Goal: Transaction & Acquisition: Obtain resource

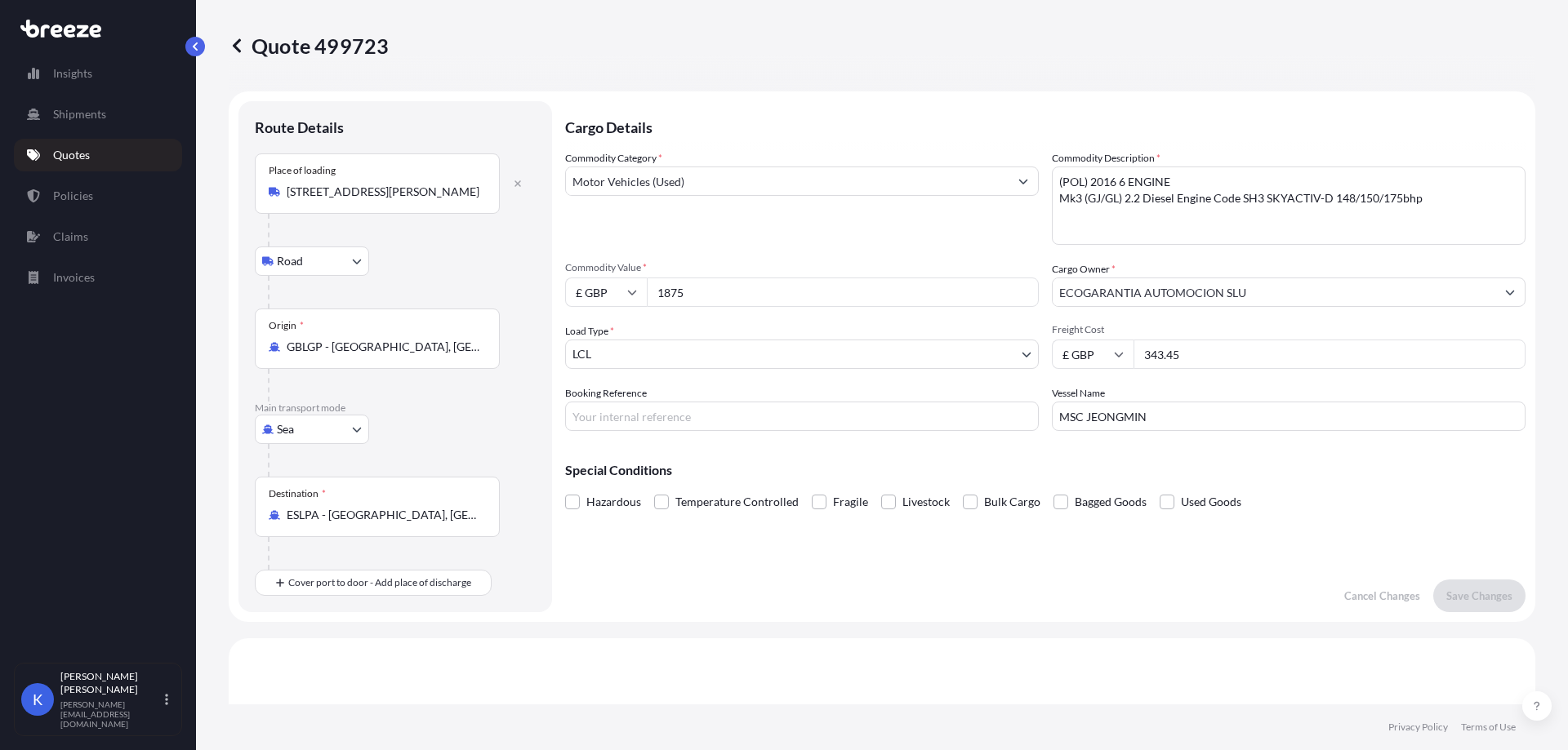
select select "Road"
select select "Sea"
select select "1"
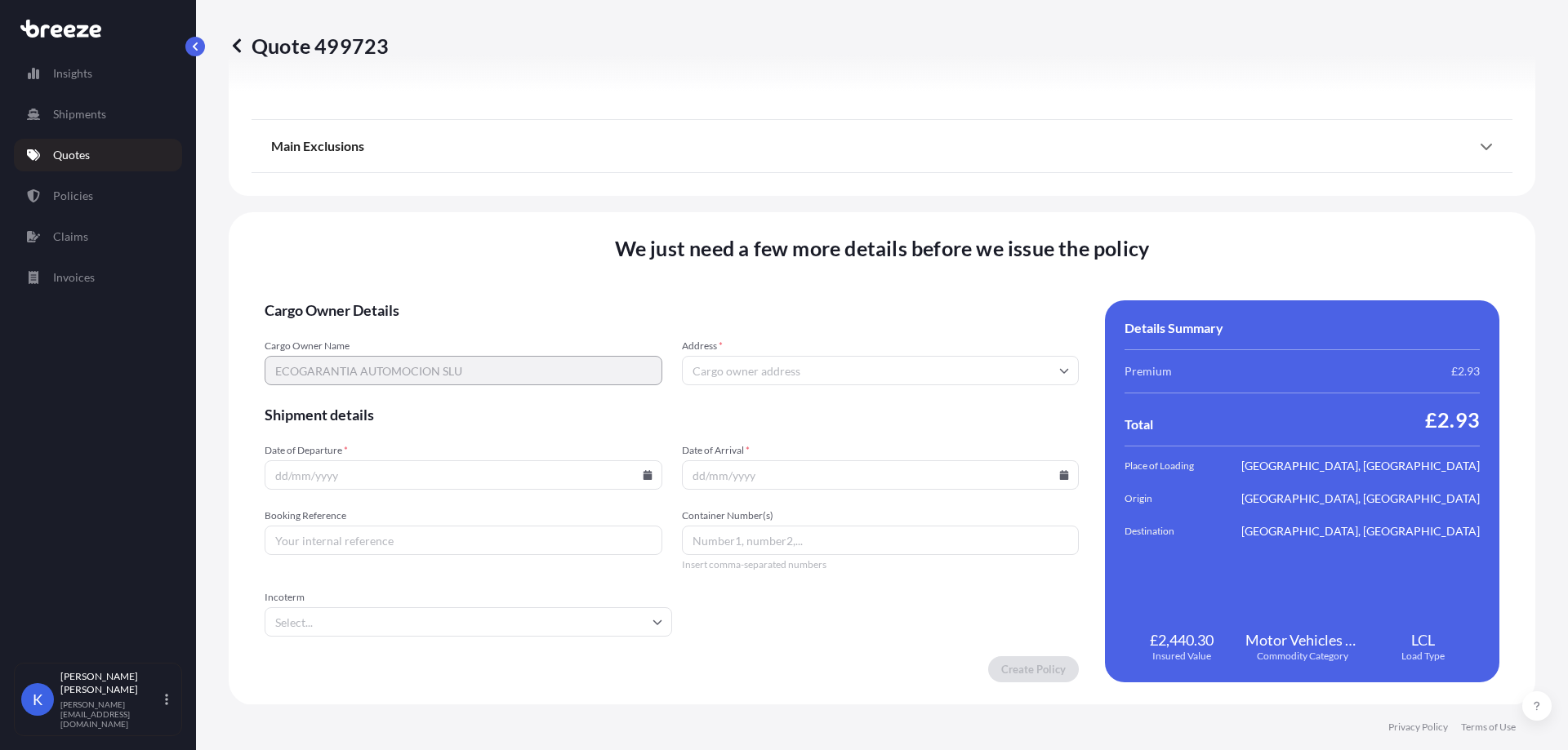
scroll to position [2074, 0]
click at [768, 369] on input "Address *" at bounding box center [880, 369] width 398 height 29
click at [845, 374] on input "Address *" at bounding box center [880, 369] width 398 height 29
paste input "35110"
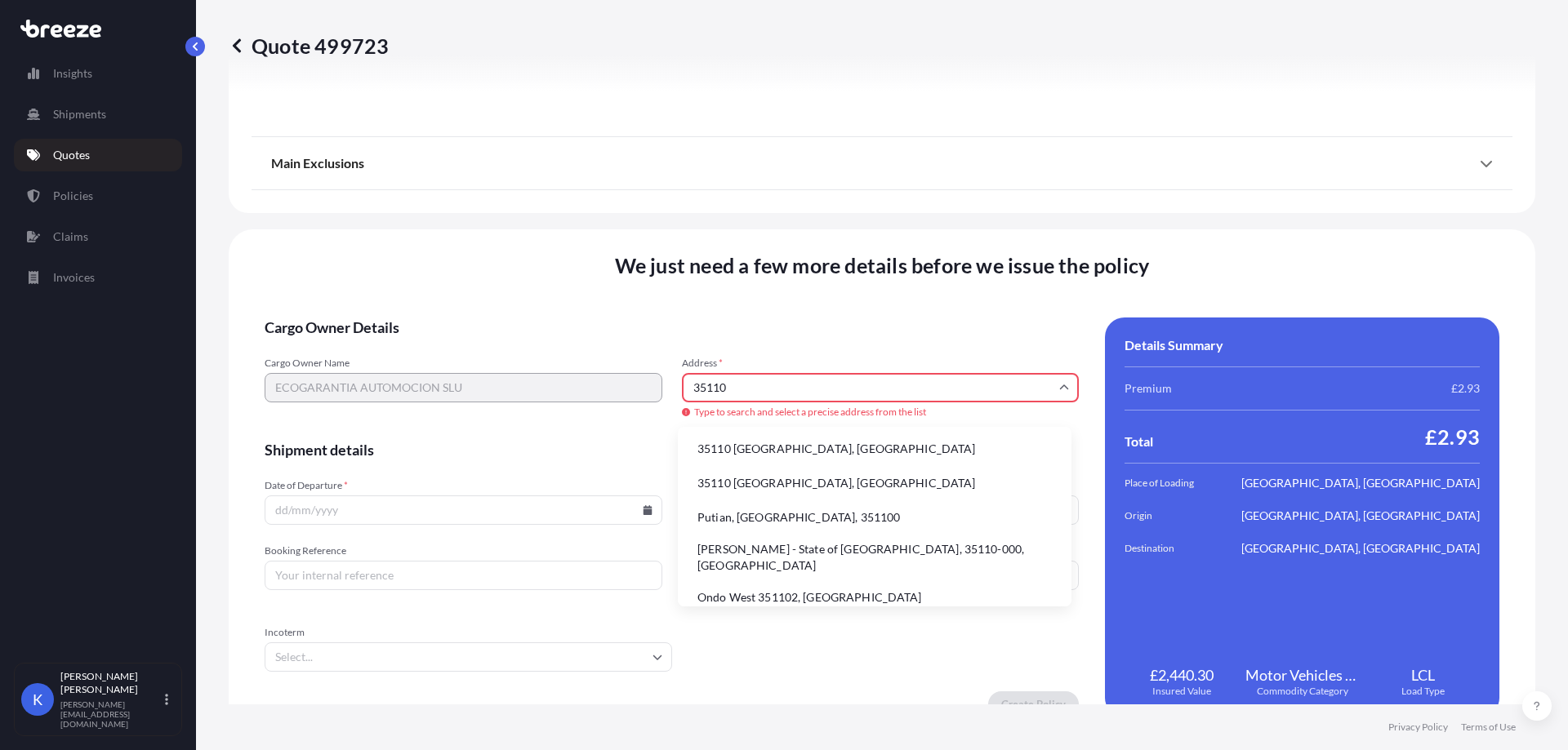
scroll to position [2, 0]
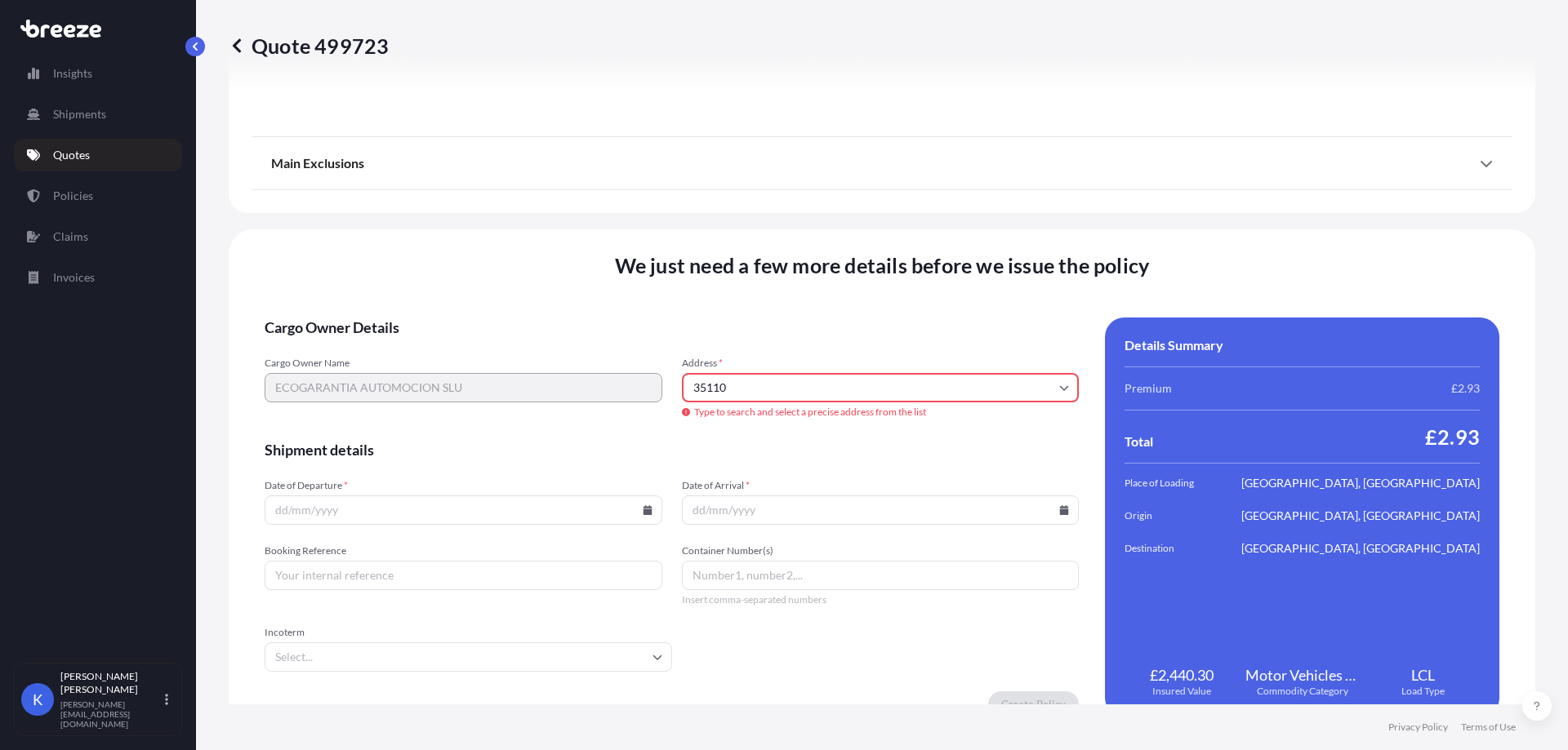
click at [767, 394] on input "35110" at bounding box center [880, 387] width 398 height 29
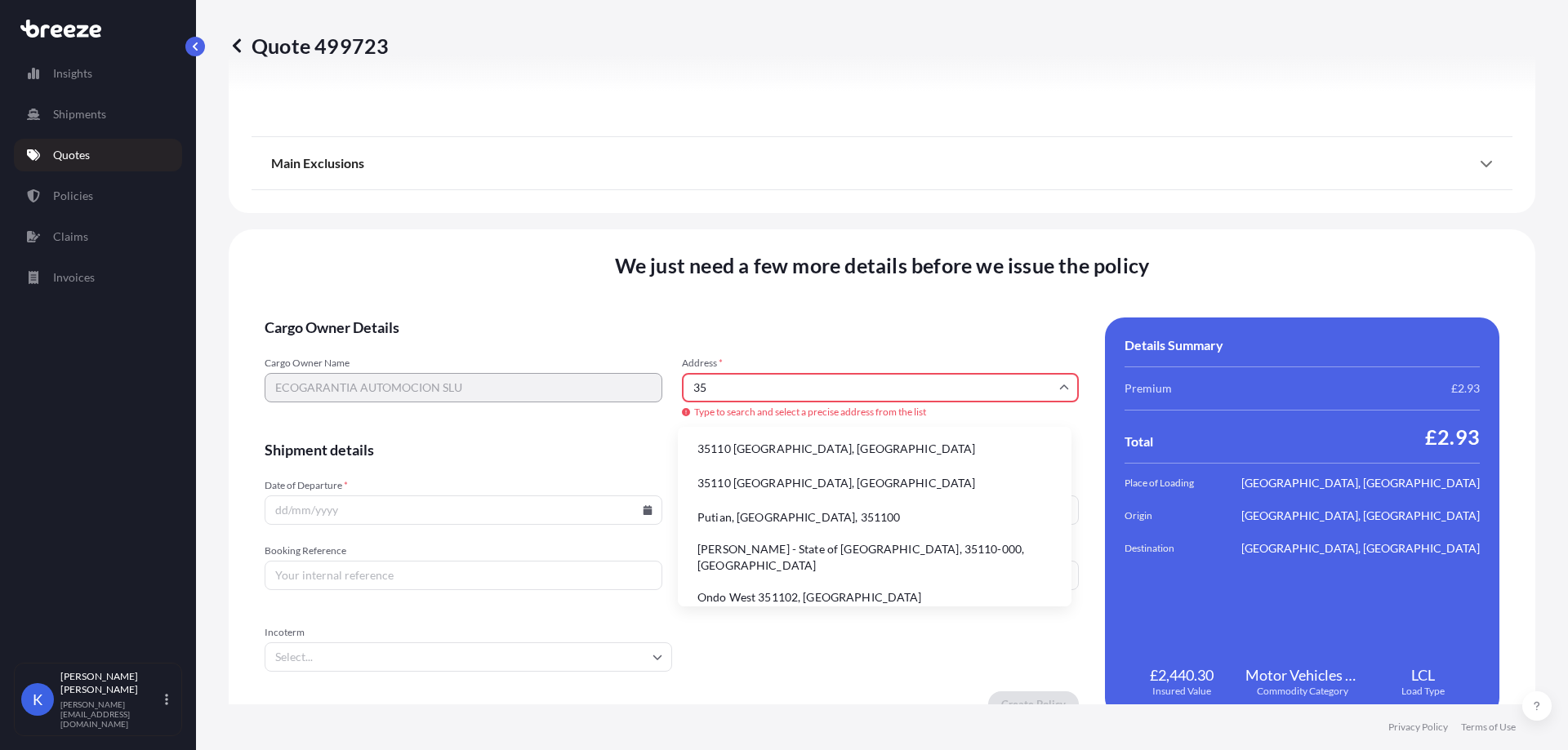
type input "3"
paste input "[STREET_ADDRESS][PERSON_NAME][PERSON_NAME]"
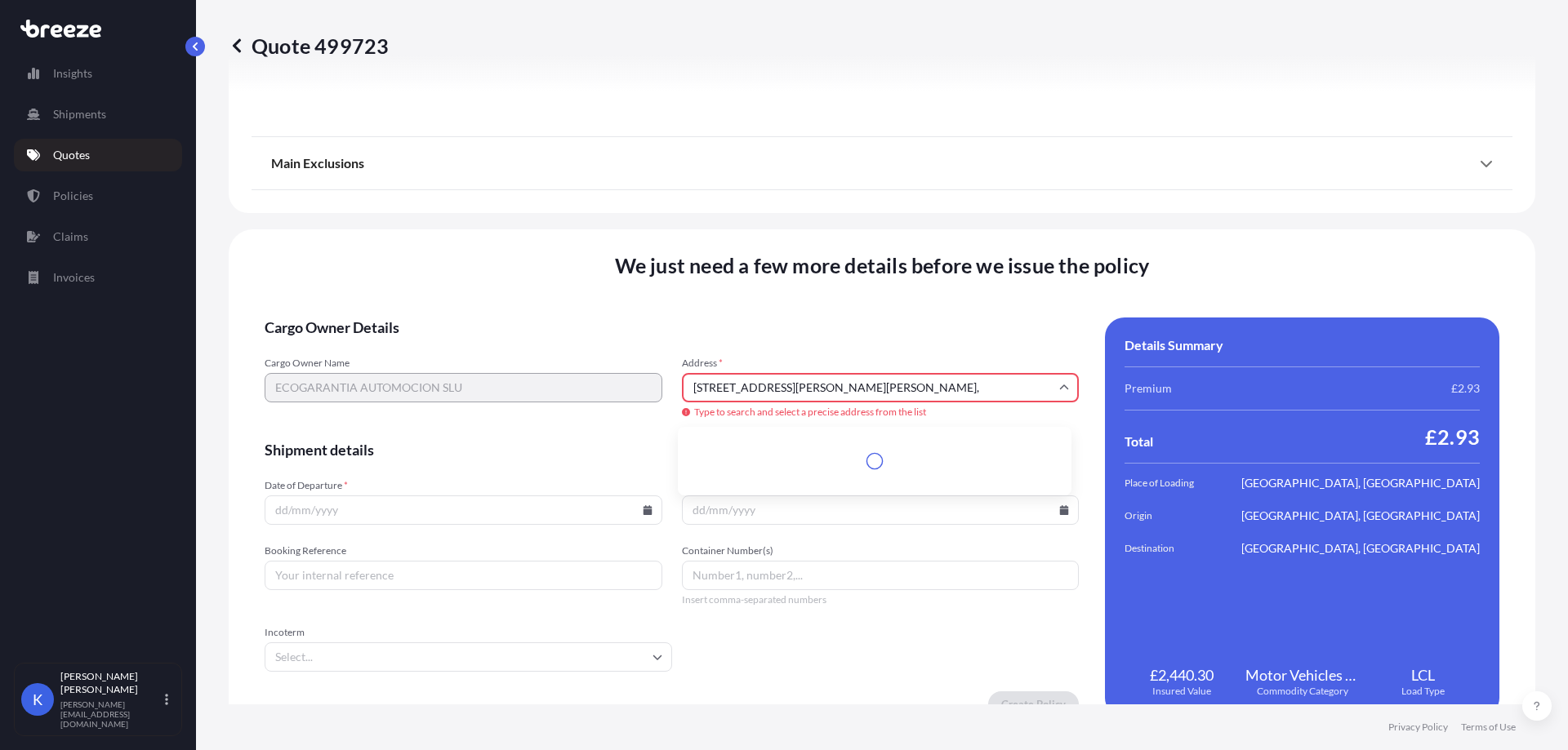
click at [902, 393] on input "[STREET_ADDRESS][PERSON_NAME][PERSON_NAME]," at bounding box center [880, 387] width 398 height 29
paste input "[GEOGRAPHIC_DATA]"
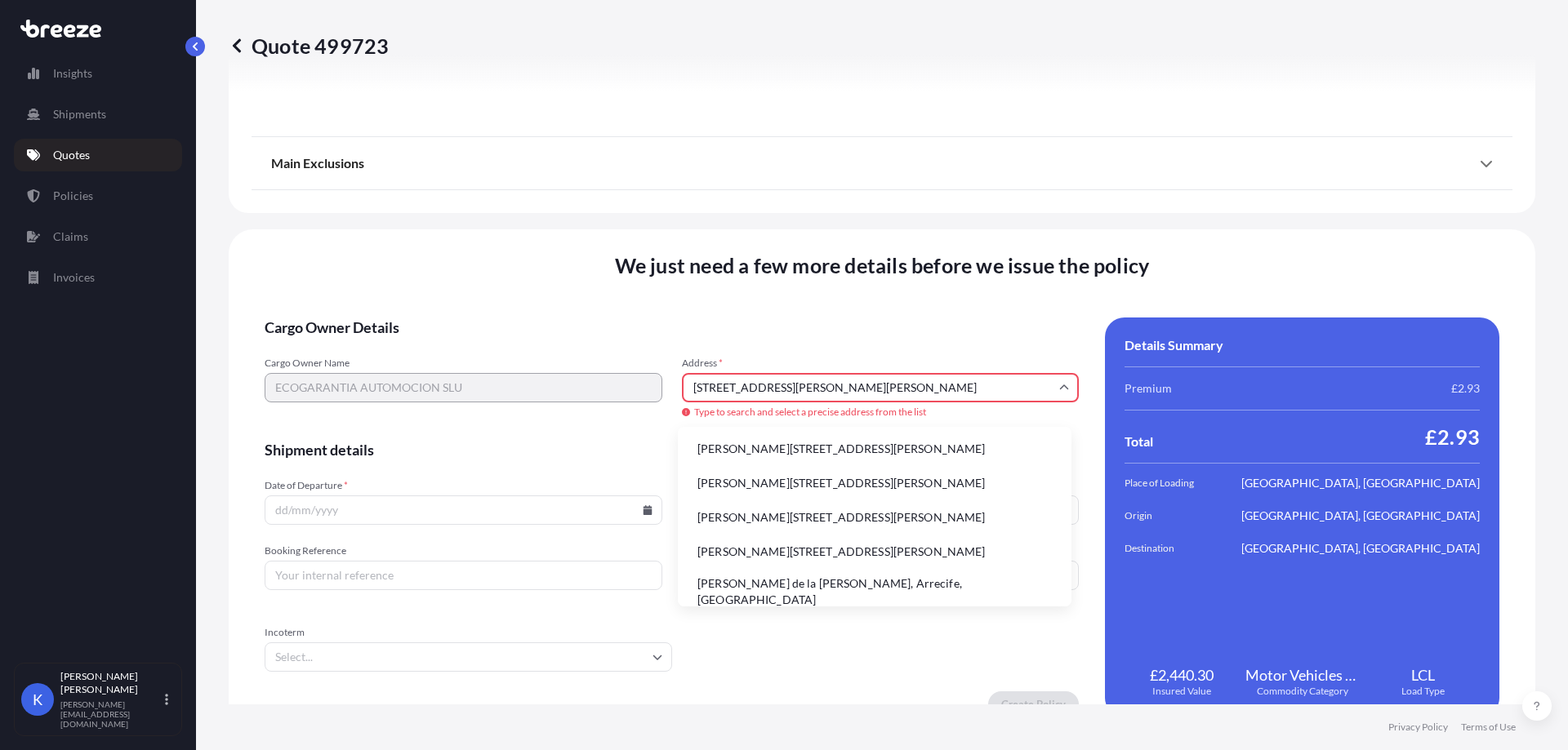
click at [1028, 445] on li "[PERSON_NAME][STREET_ADDRESS][PERSON_NAME]" at bounding box center [874, 448] width 381 height 31
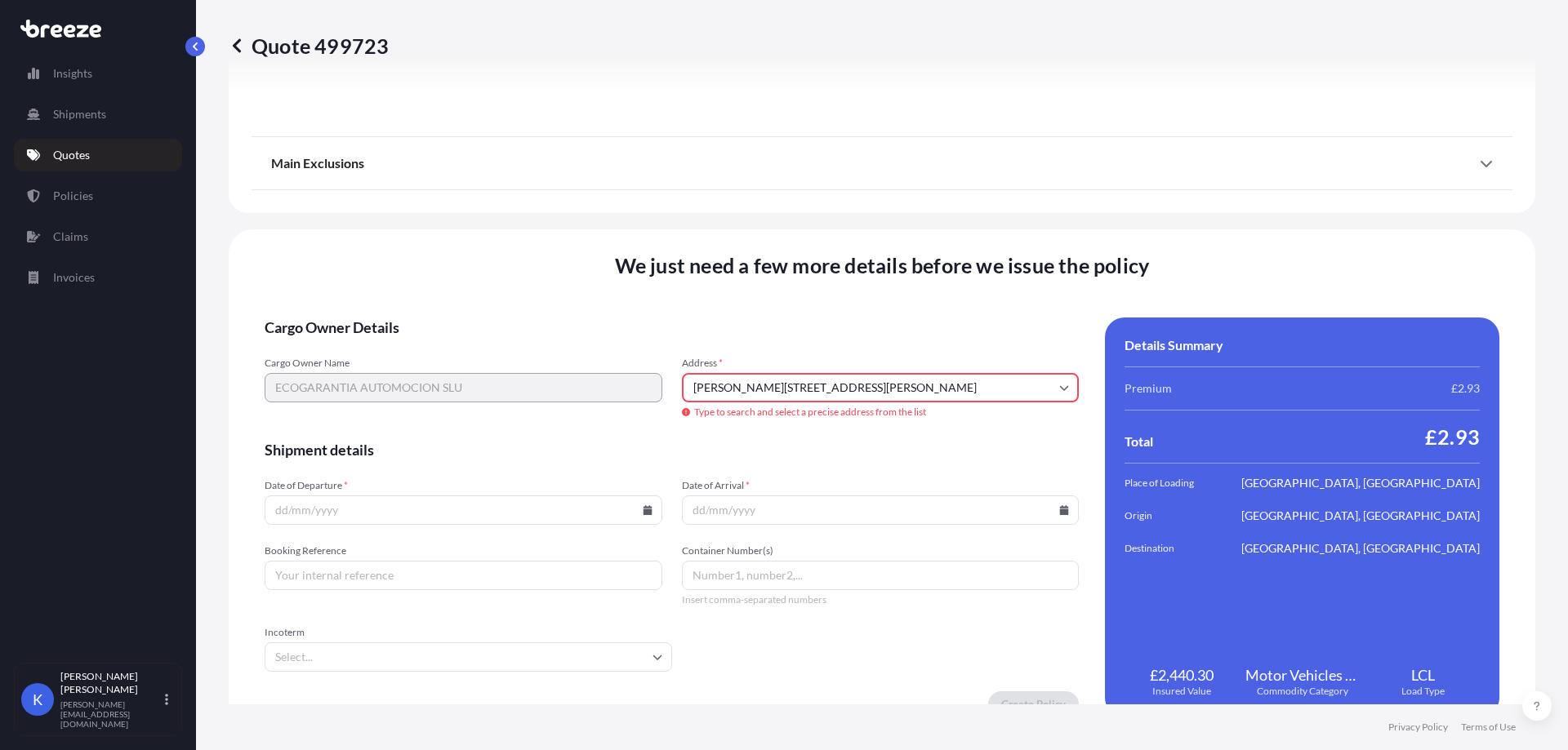
type input "[PERSON_NAME][STREET_ADDRESS][PERSON_NAME]"
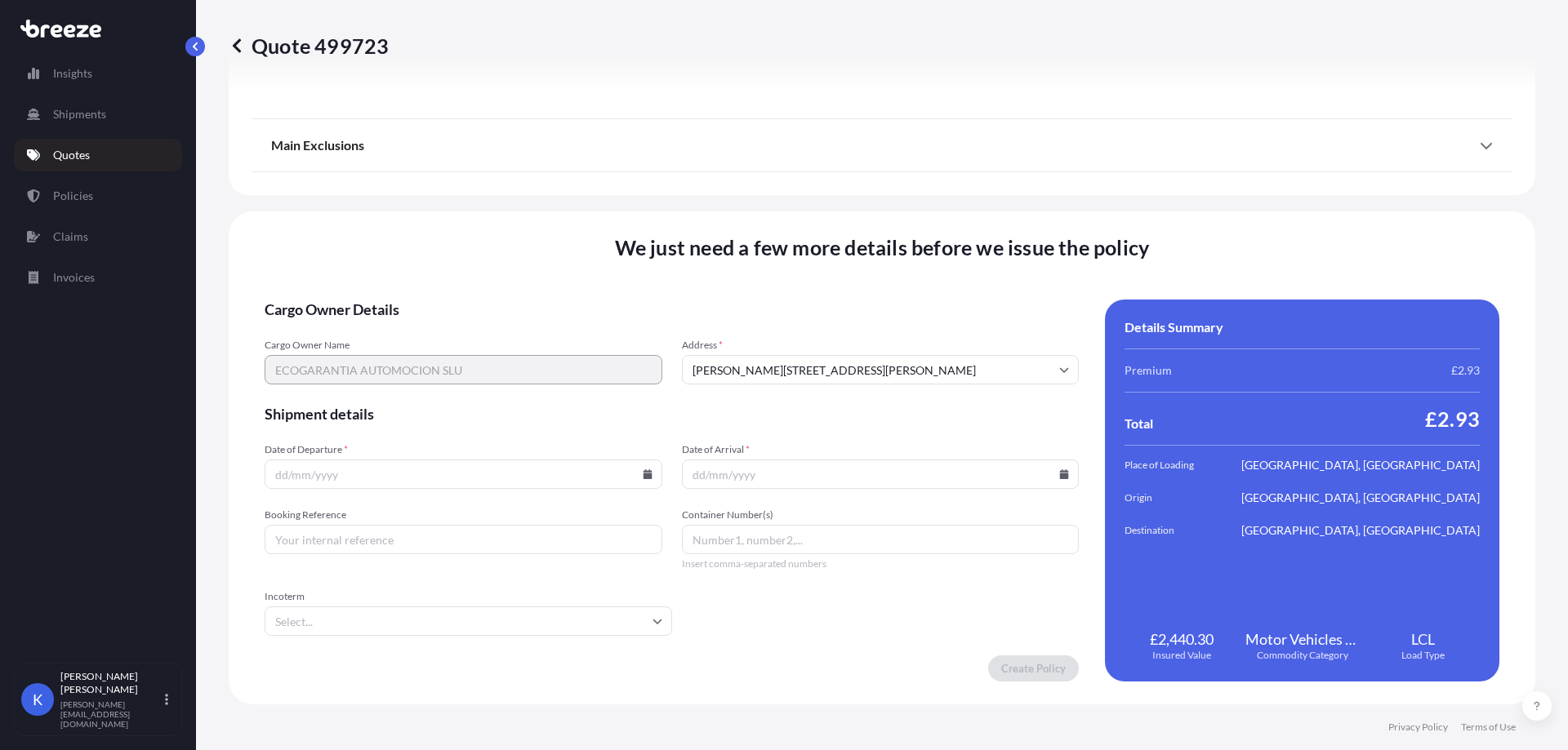
click at [492, 474] on input "Date of Departure *" at bounding box center [463, 474] width 398 height 29
click at [643, 477] on icon at bounding box center [648, 474] width 9 height 9
click at [575, 360] on button "28" at bounding box center [575, 360] width 26 height 26
type input "[DATE]"
click at [836, 488] on input "Date of Arrival *" at bounding box center [880, 474] width 398 height 29
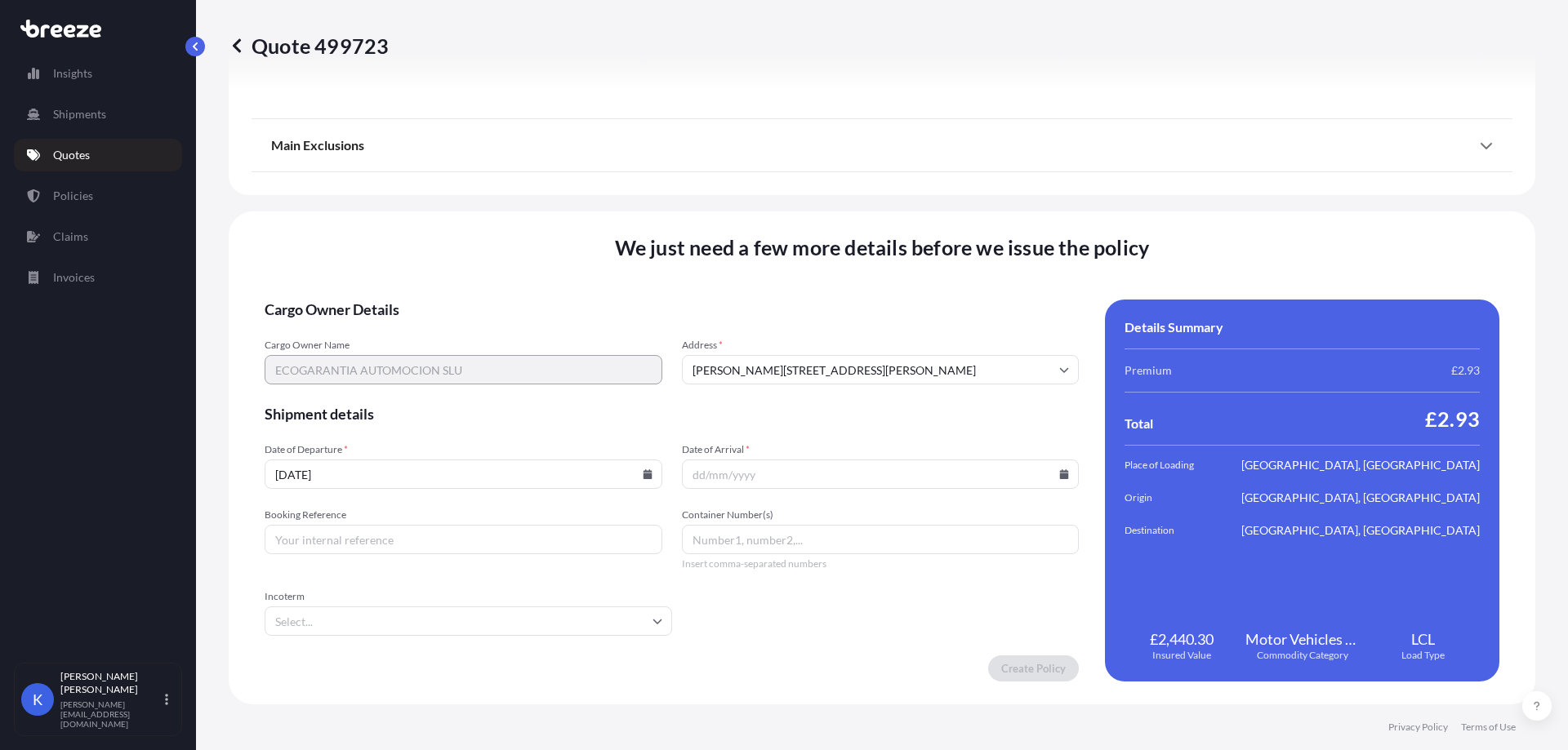
click at [1059, 473] on icon at bounding box center [1064, 474] width 9 height 9
click at [988, 190] on button at bounding box center [985, 199] width 26 height 26
click at [767, 289] on button "6" at bounding box center [760, 298] width 26 height 26
type input "[DATE]"
drag, startPoint x: 387, startPoint y: 544, endPoint x: 378, endPoint y: 546, distance: 9.2
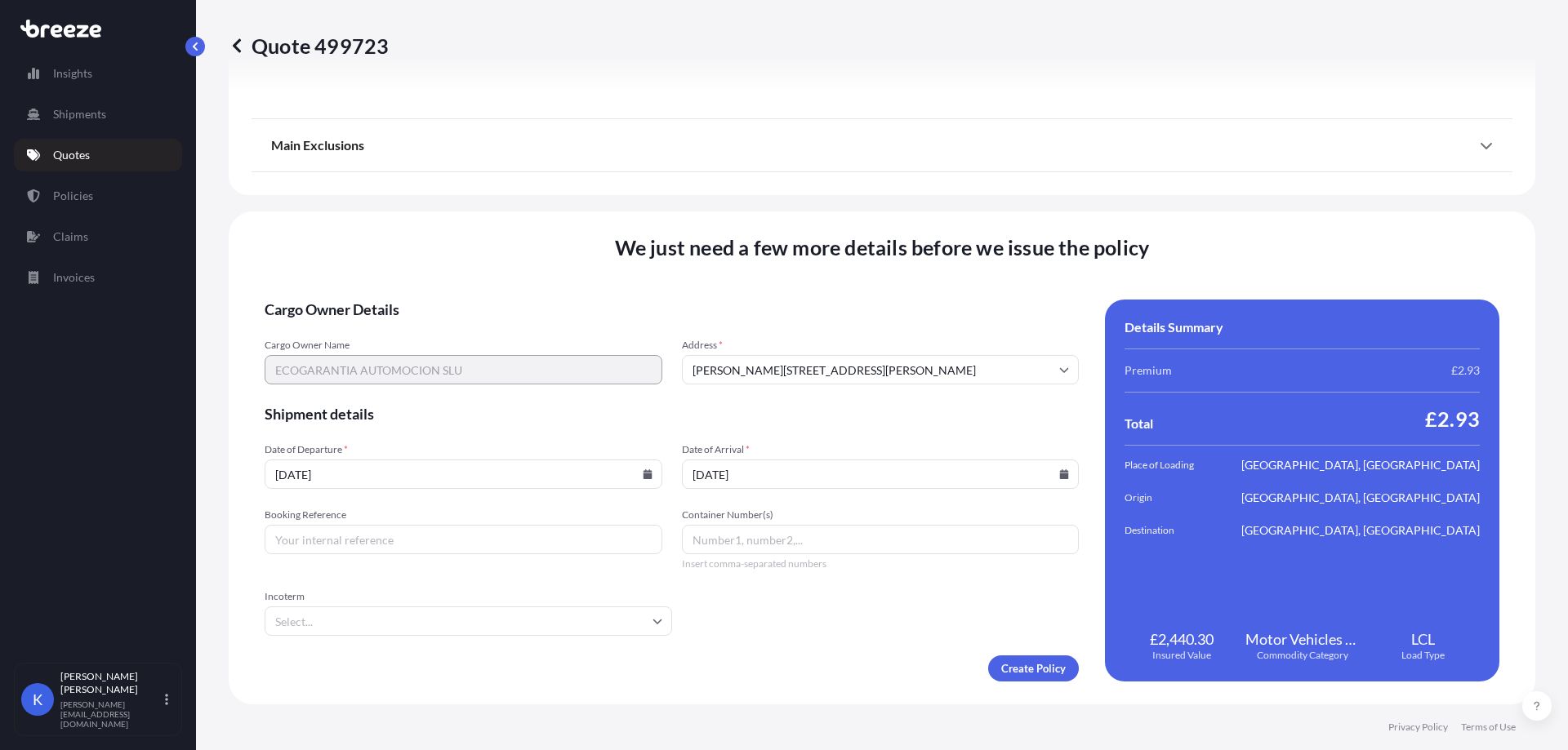
click at [386, 544] on input "Booking Reference" at bounding box center [463, 539] width 398 height 29
click at [337, 530] on input "Booking Reference" at bounding box center [463, 539] width 398 height 29
paste input "SXJ002405"
type input "SXJ002405"
click at [494, 612] on input "Incoterm" at bounding box center [467, 620] width 407 height 29
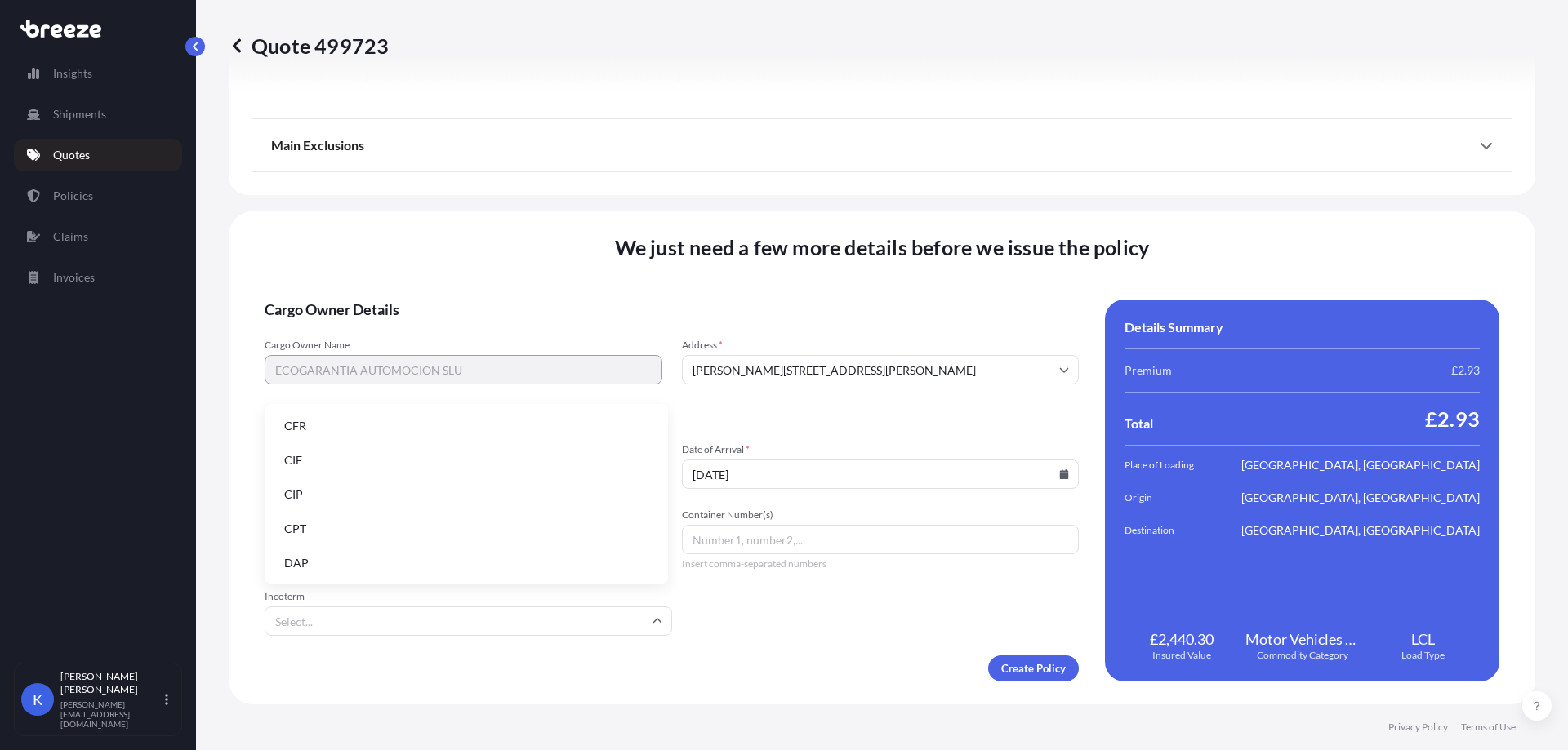
click at [481, 427] on li "CFR" at bounding box center [465, 426] width 390 height 31
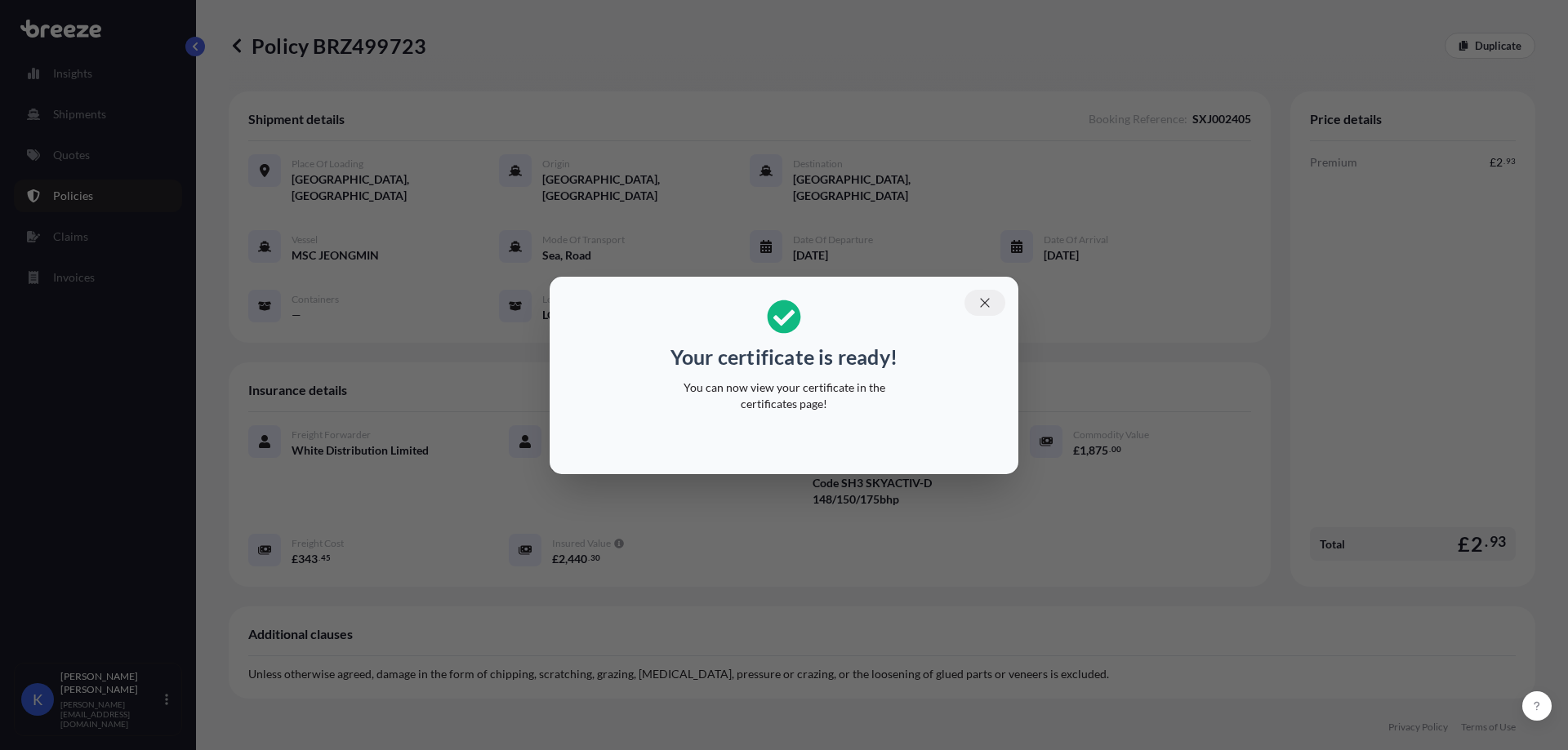
click at [987, 304] on icon "button" at bounding box center [985, 303] width 15 height 15
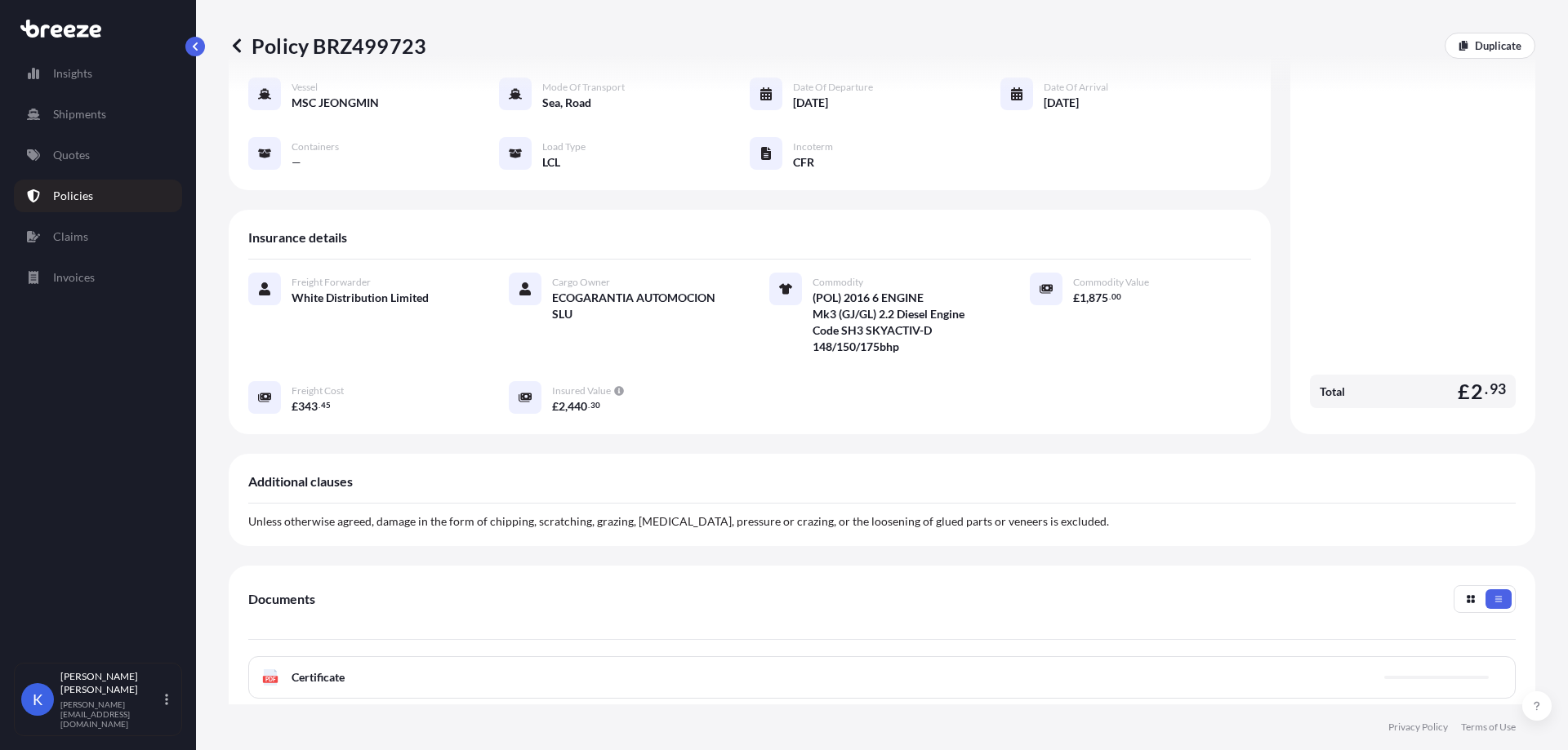
scroll to position [326, 0]
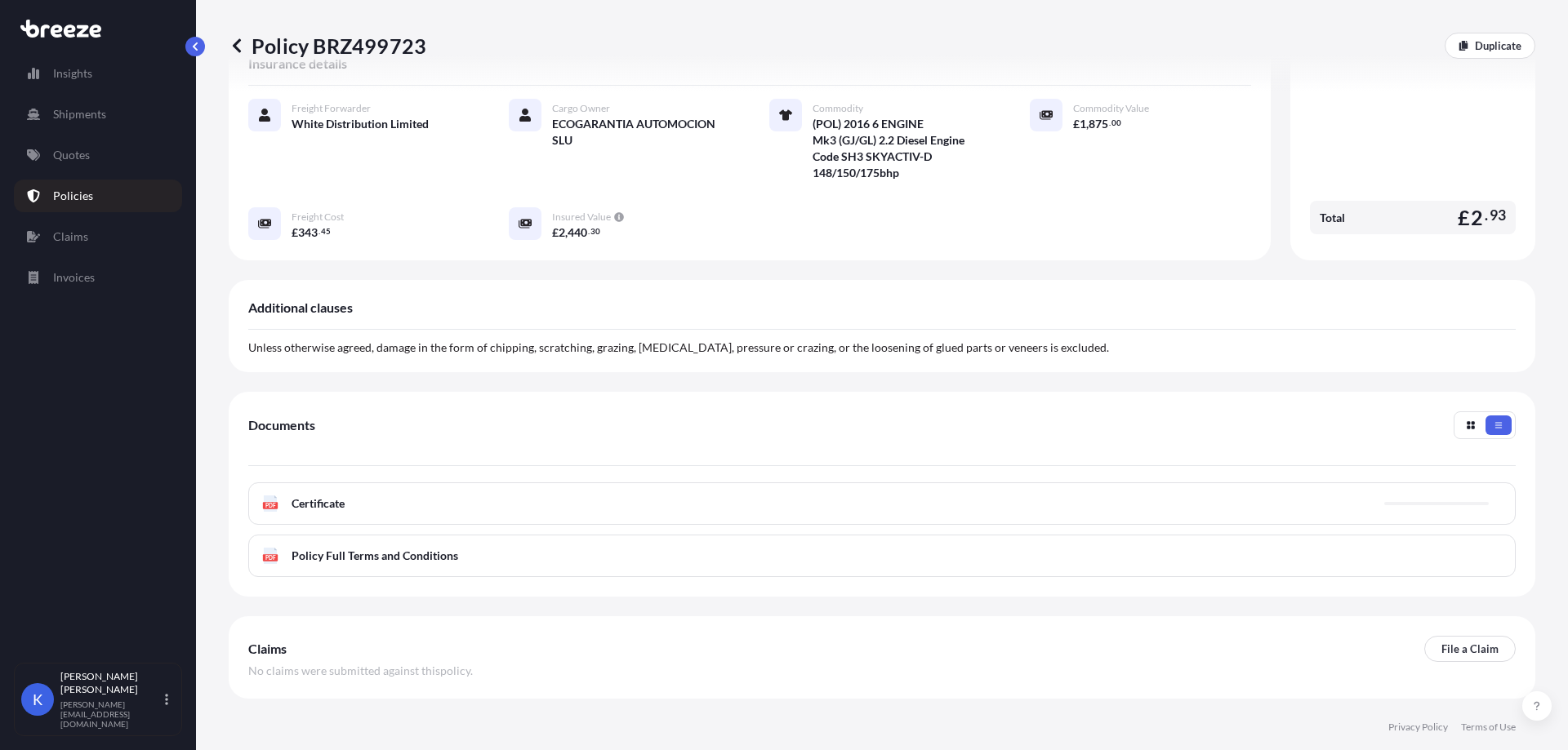
click at [463, 486] on div "PDF Certificate" at bounding box center [882, 503] width 1267 height 42
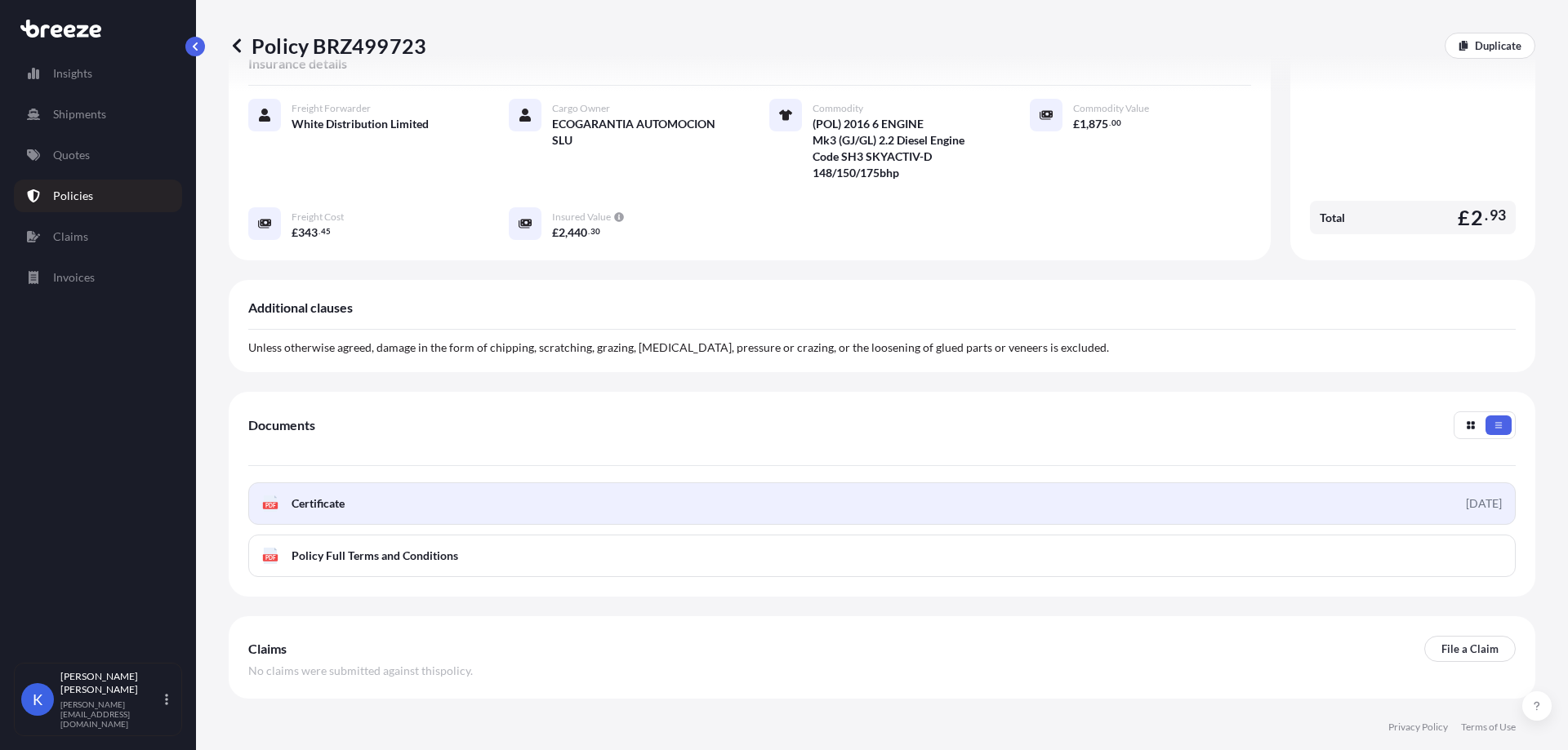
click at [369, 500] on link "PDF Certificate [DATE]" at bounding box center [882, 503] width 1267 height 42
